Goal: Task Accomplishment & Management: Use online tool/utility

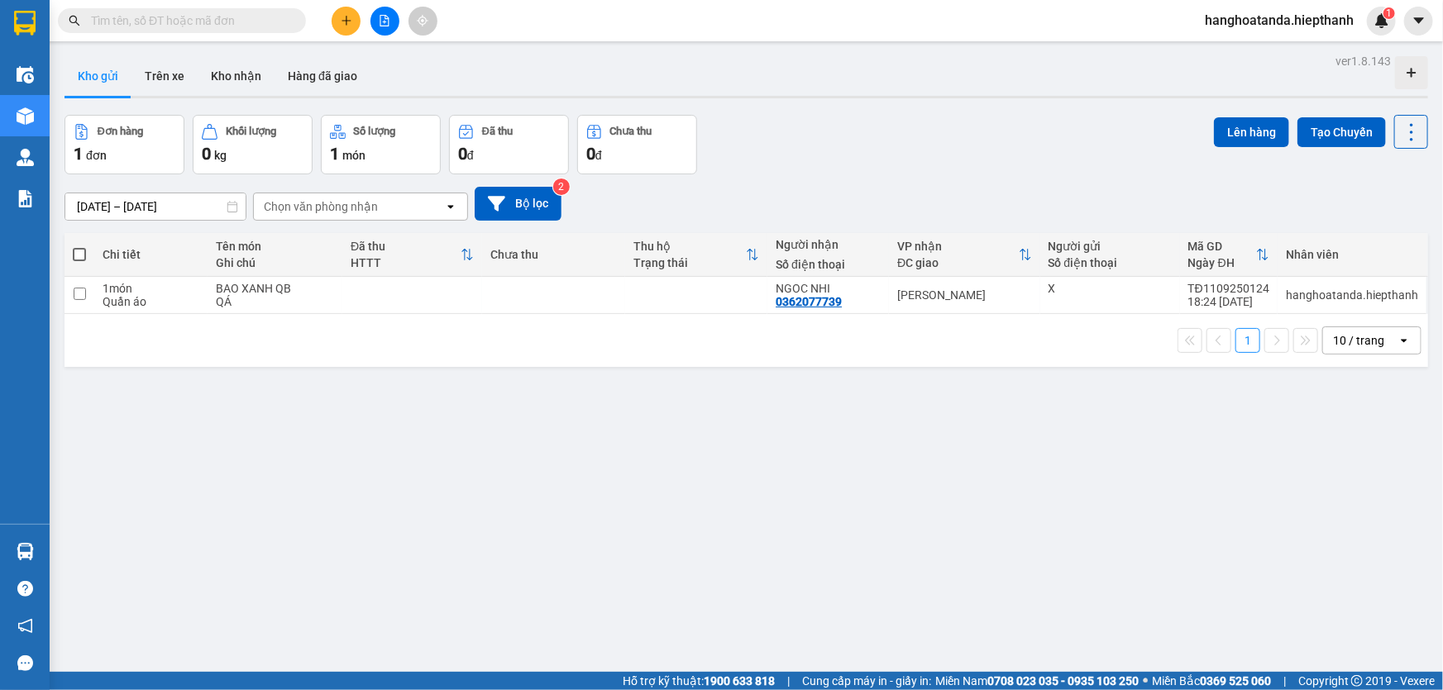
click at [390, 26] on button at bounding box center [384, 21] width 29 height 29
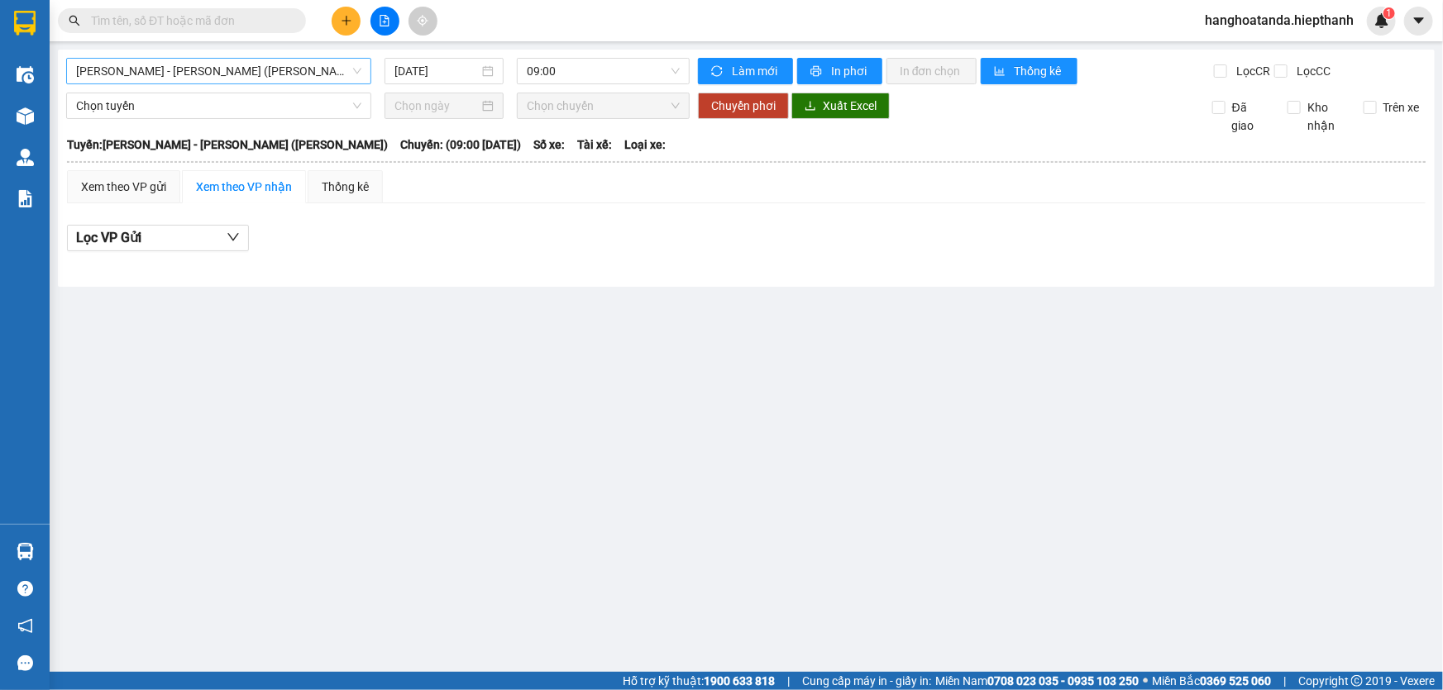
click at [254, 69] on span "[PERSON_NAME] - [PERSON_NAME] ([PERSON_NAME])" at bounding box center [218, 71] width 285 height 25
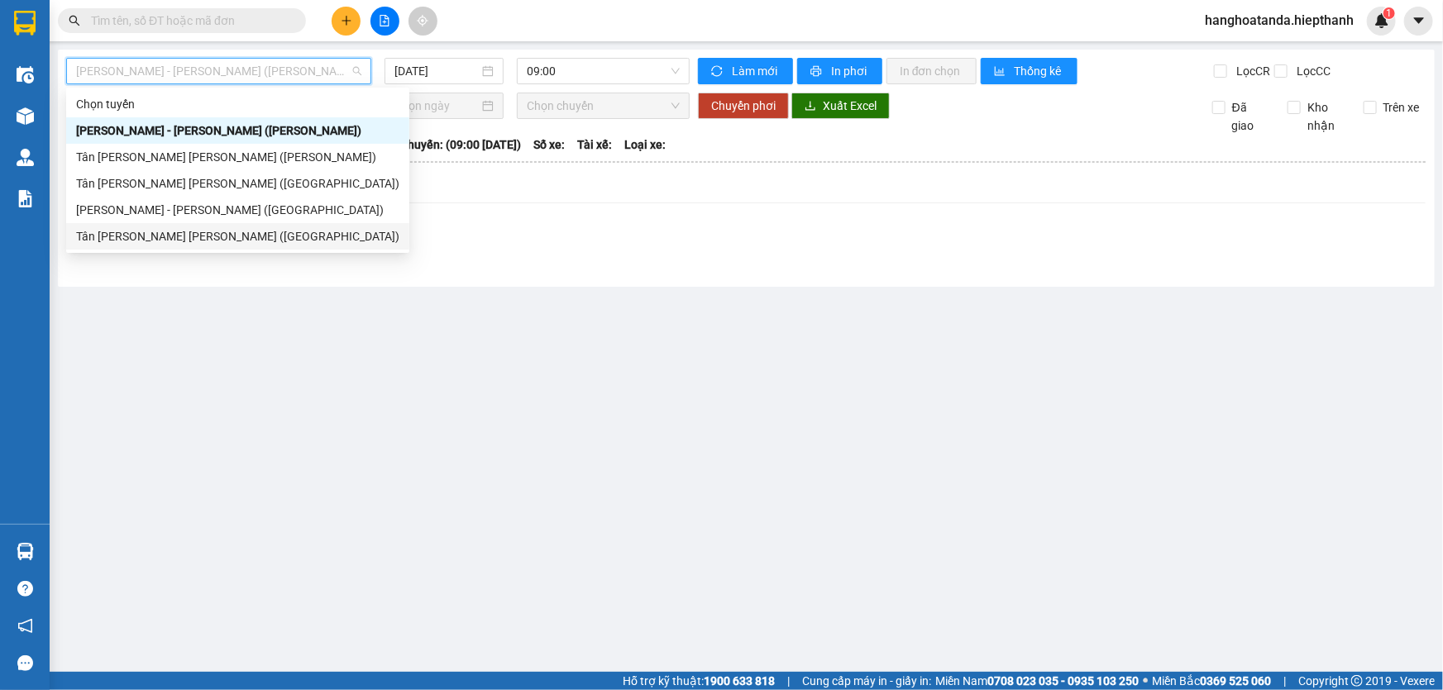
click at [171, 236] on div "Tân [PERSON_NAME] [PERSON_NAME] ([GEOGRAPHIC_DATA])" at bounding box center [237, 236] width 323 height 18
type input "[DATE]"
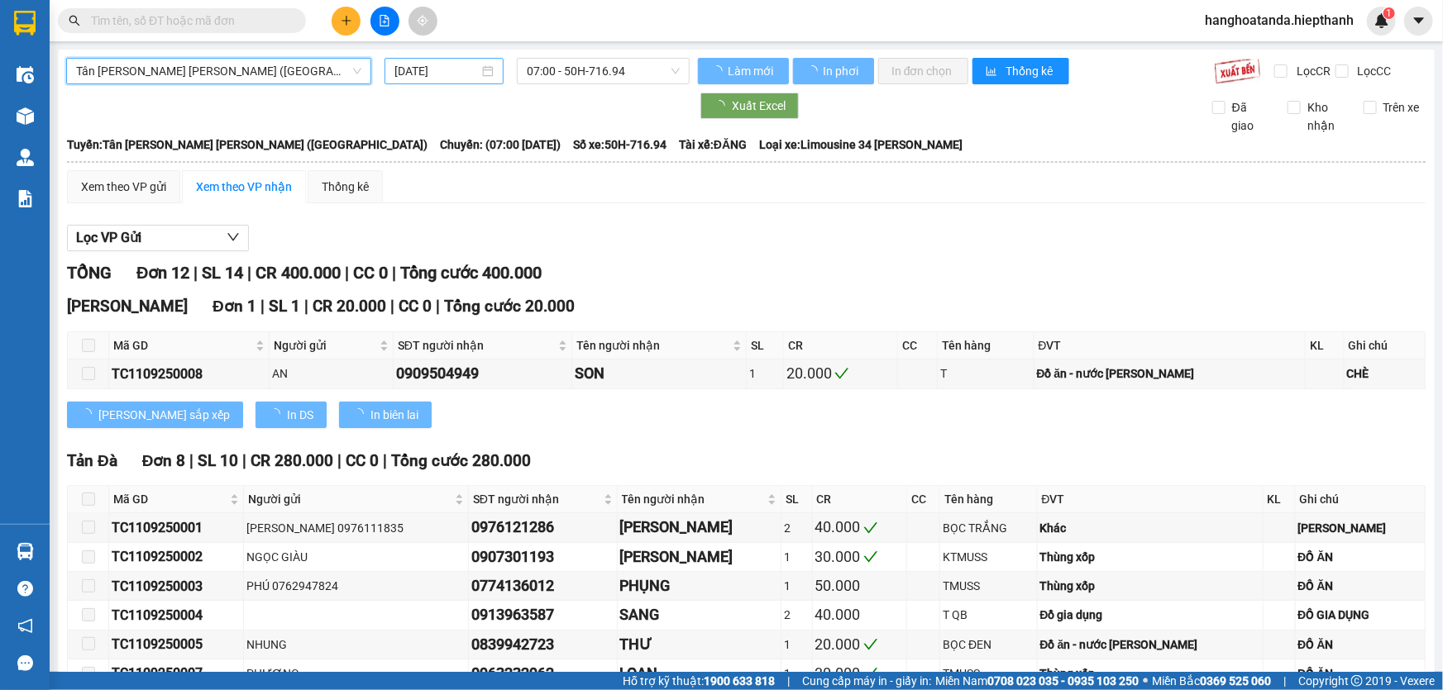
click at [420, 74] on input "[DATE]" at bounding box center [436, 71] width 84 height 18
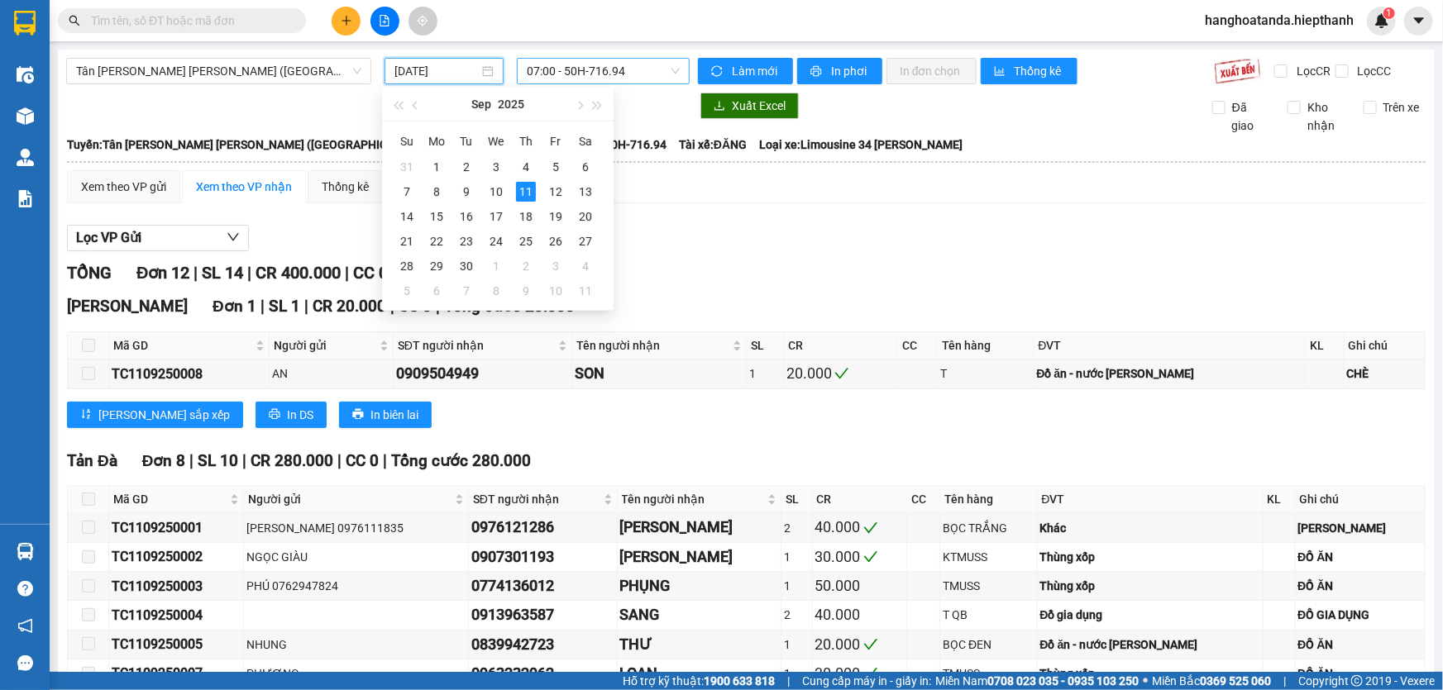
click at [579, 63] on span "07:00 - 50H-716.94" at bounding box center [603, 71] width 153 height 25
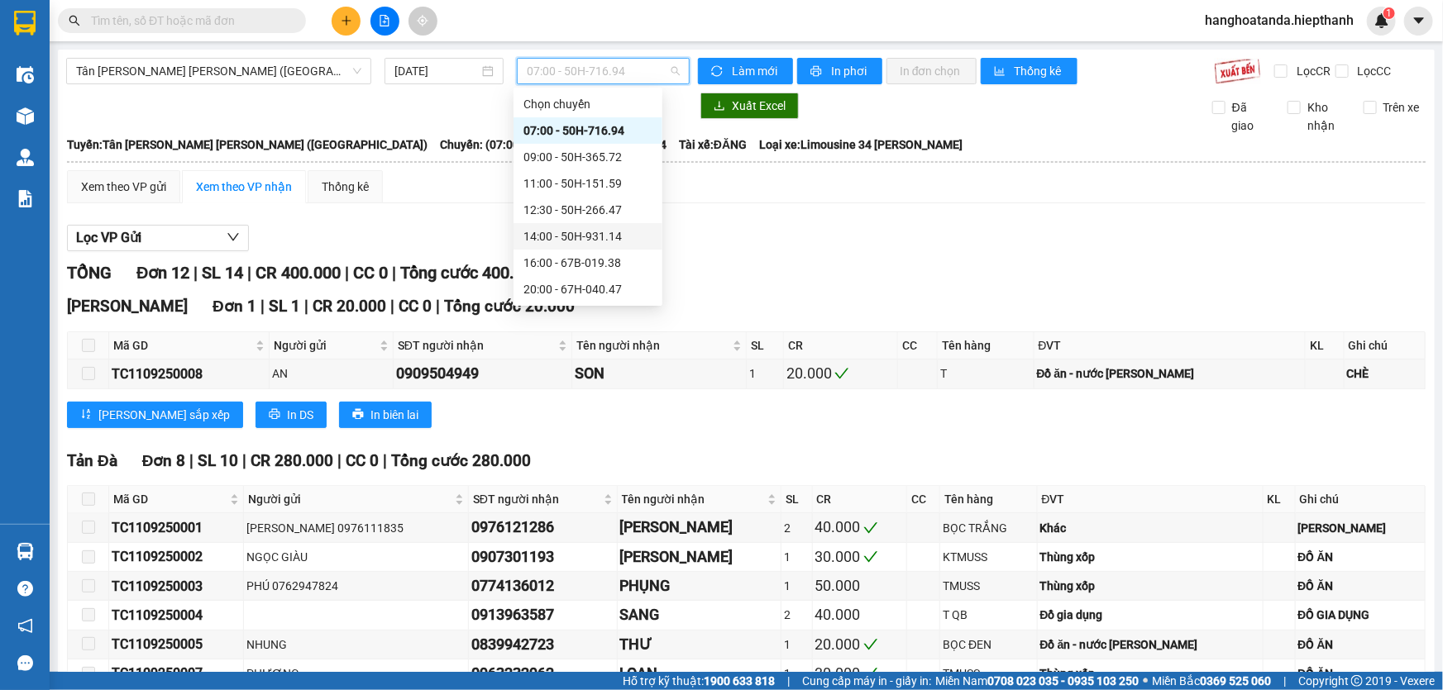
click at [552, 259] on div "16:00 - 67B-019.38" at bounding box center [587, 263] width 129 height 18
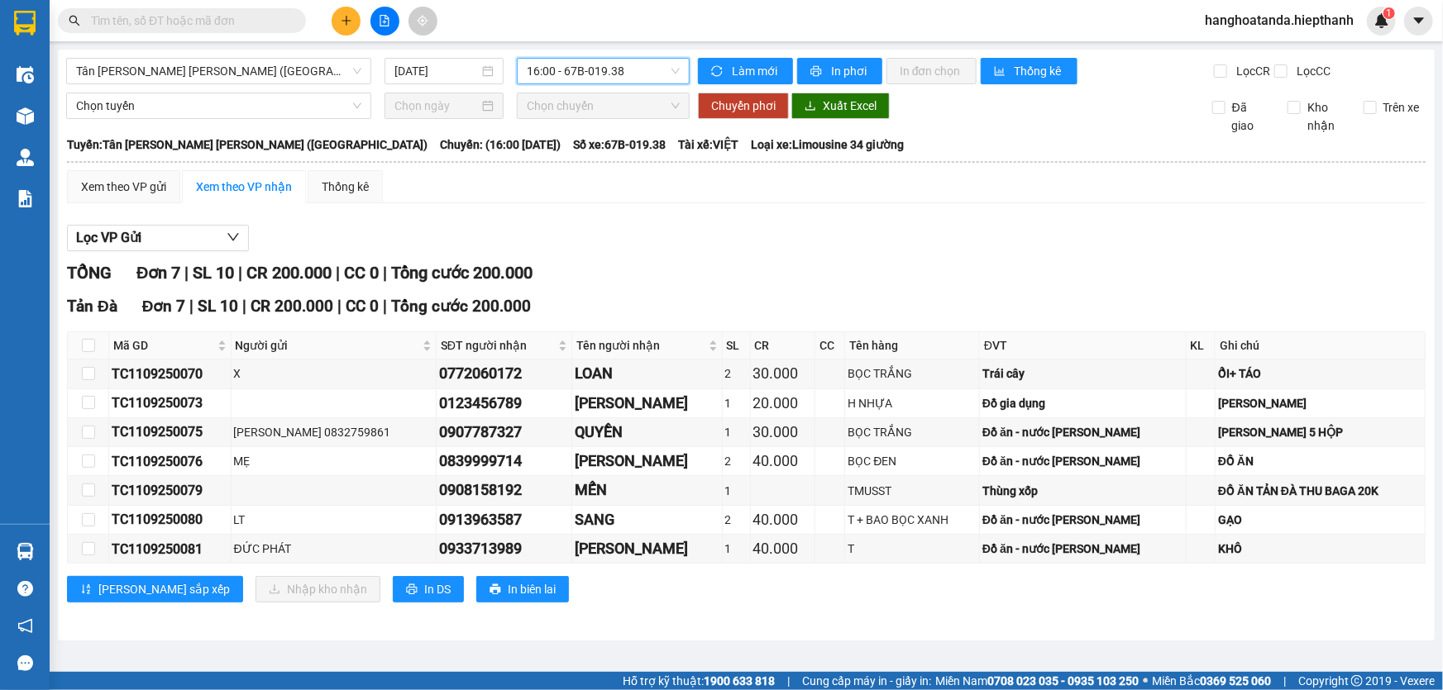
click at [732, 256] on div "Lọc VP Gửi [PERSON_NAME] 7 | SL 10 | CR 200.000 | CC 0 | [PERSON_NAME] 200.000…" at bounding box center [746, 420] width 1358 height 407
